Goal: Find specific page/section: Find specific page/section

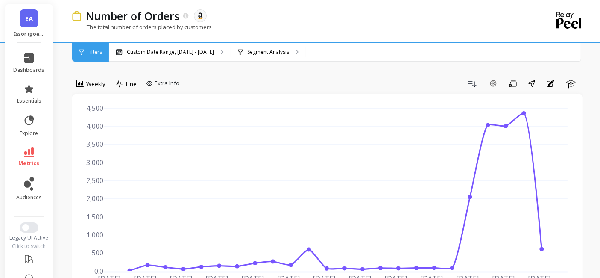
click at [25, 16] on span "EA" at bounding box center [29, 19] width 8 height 10
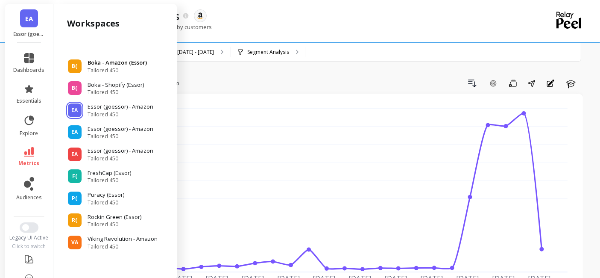
click at [101, 65] on p "Boka - Amazon (Essor)" at bounding box center [117, 63] width 59 height 9
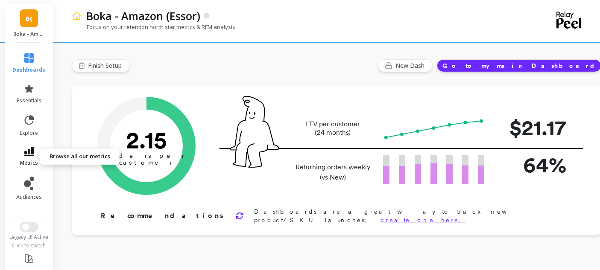
click at [24, 155] on icon at bounding box center [29, 151] width 10 height 9
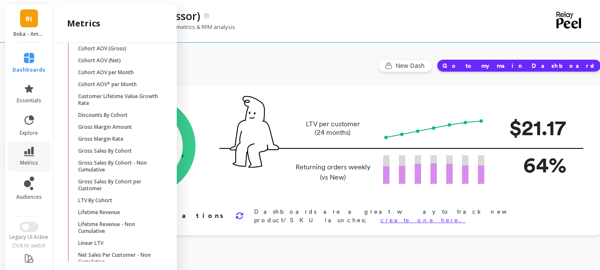
scroll to position [204, 0]
click at [71, 6] on div "metrics" at bounding box center [114, 23] width 123 height 39
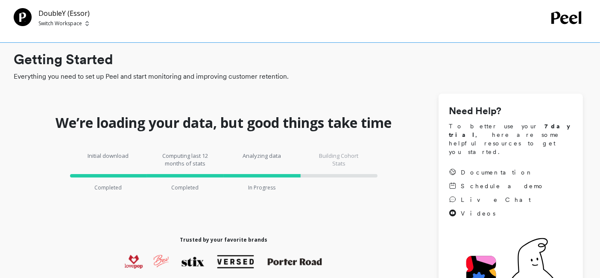
click at [51, 23] on p "Switch Workspace" at bounding box center [60, 23] width 44 height 7
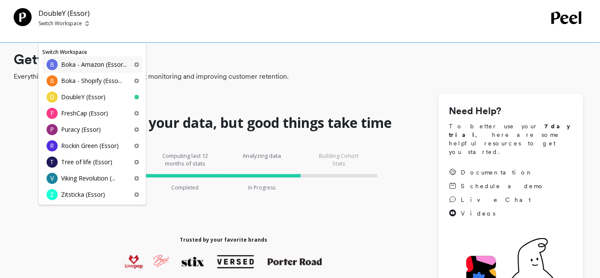
click at [79, 64] on p "Boka - Amazon (Essor..." at bounding box center [94, 64] width 66 height 9
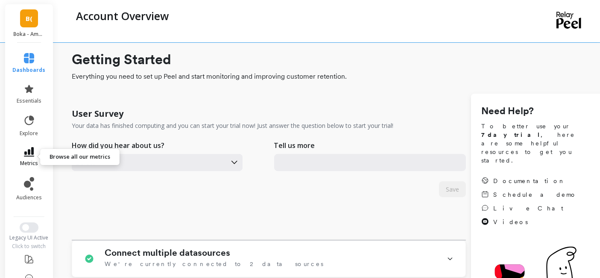
click at [21, 157] on link "metrics" at bounding box center [29, 157] width 33 height 20
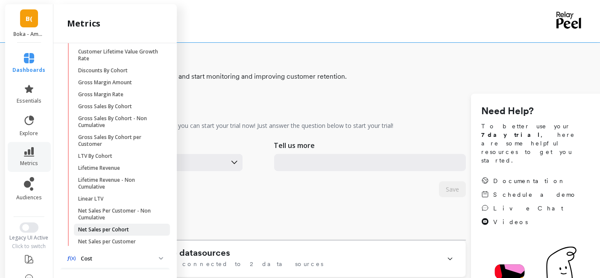
scroll to position [248, 0]
click at [127, 159] on span "LTV By Cohort" at bounding box center [119, 155] width 82 height 7
